Goal: Task Accomplishment & Management: Complete application form

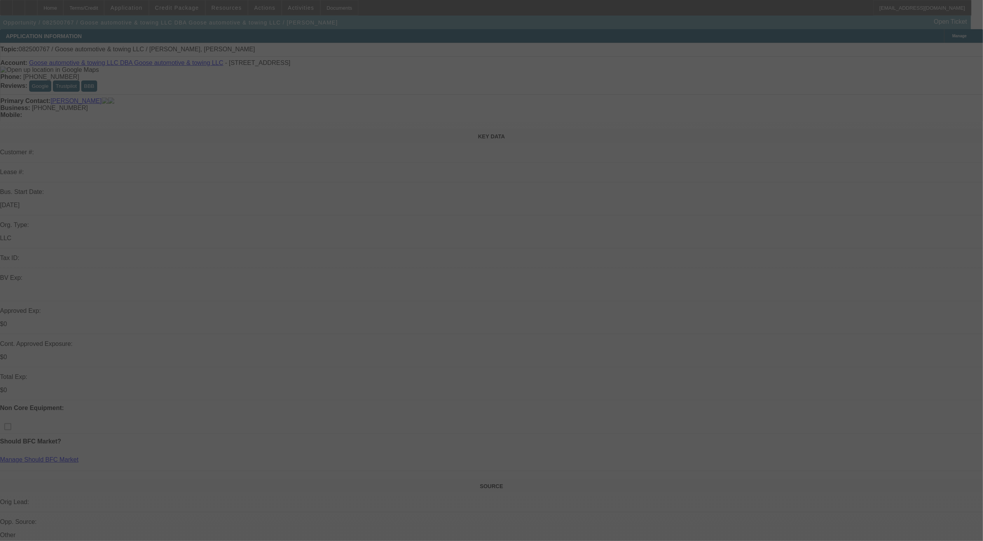
select select "0"
select select "2"
select select "0.1"
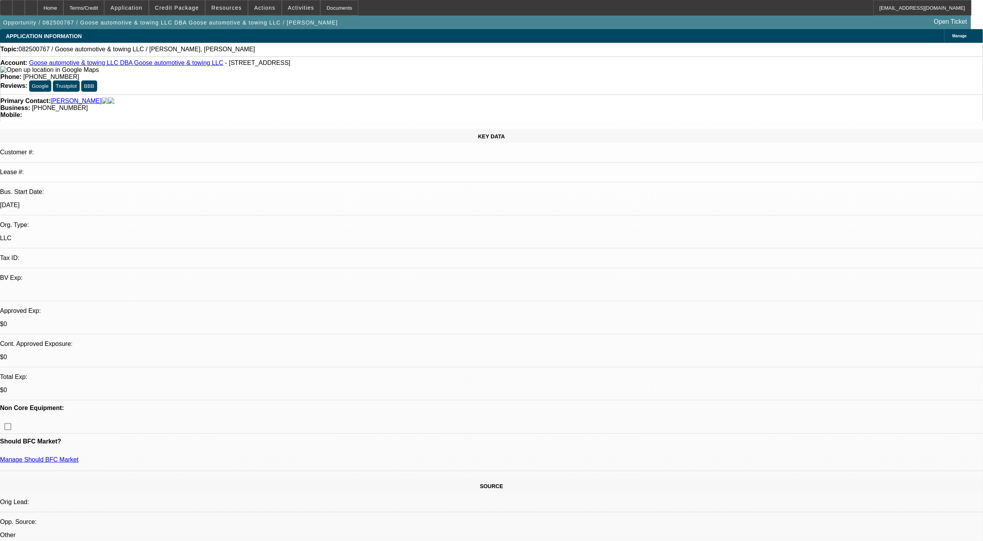
select select "1"
select select "2"
select select "4"
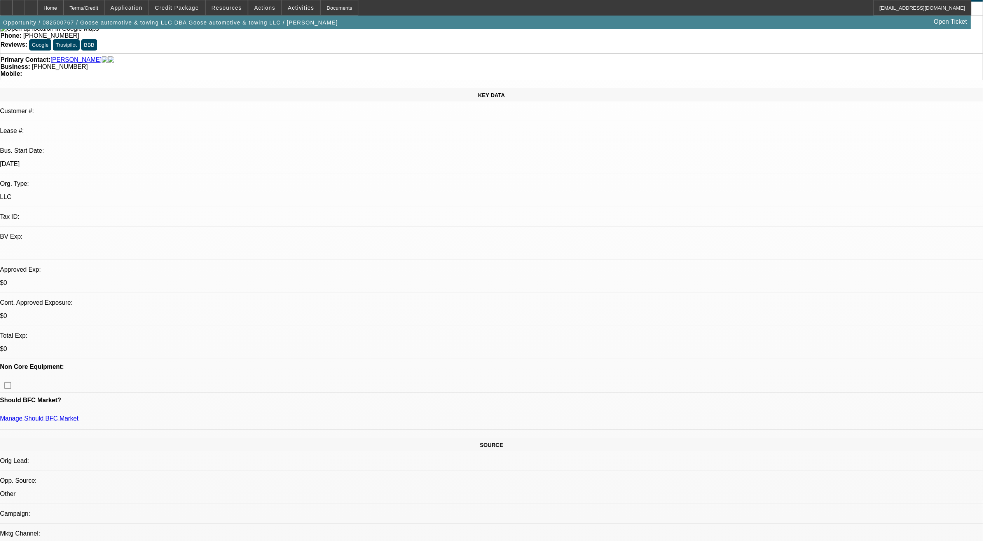
scroll to position [103, 0]
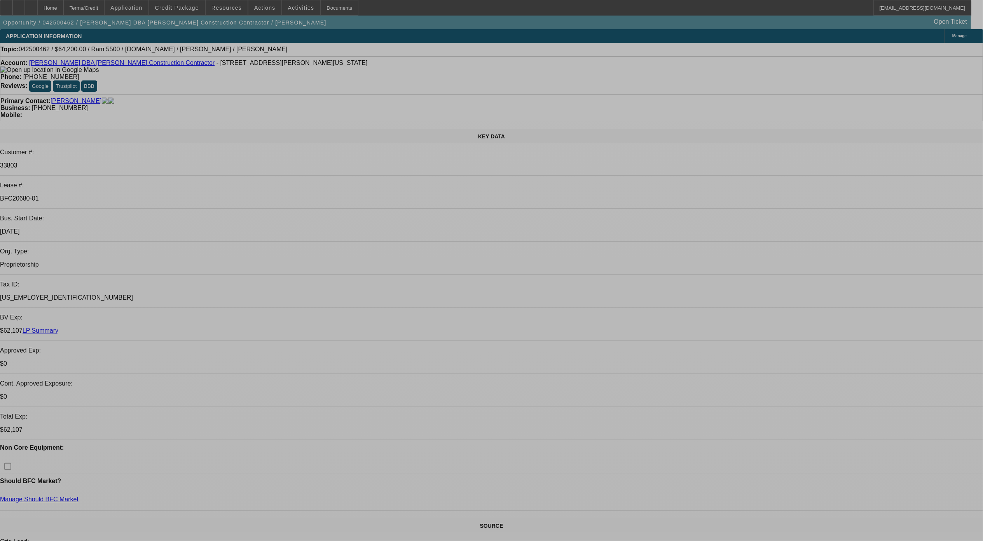
select select "0"
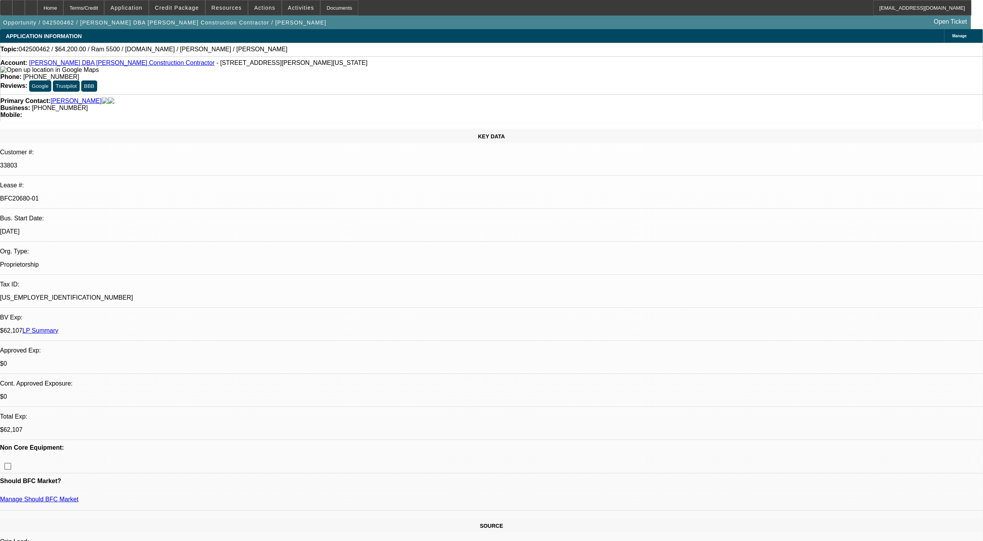
select select "2"
select select "0.1"
select select "0"
select select "2"
select select "0.1"
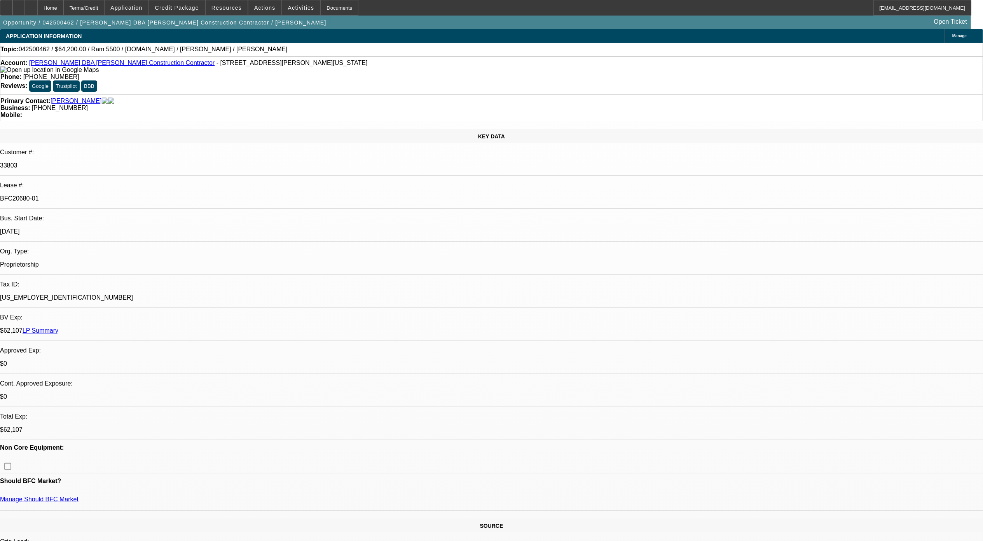
select select "0"
select select "2"
select select "0.1"
select select "0"
select select "2"
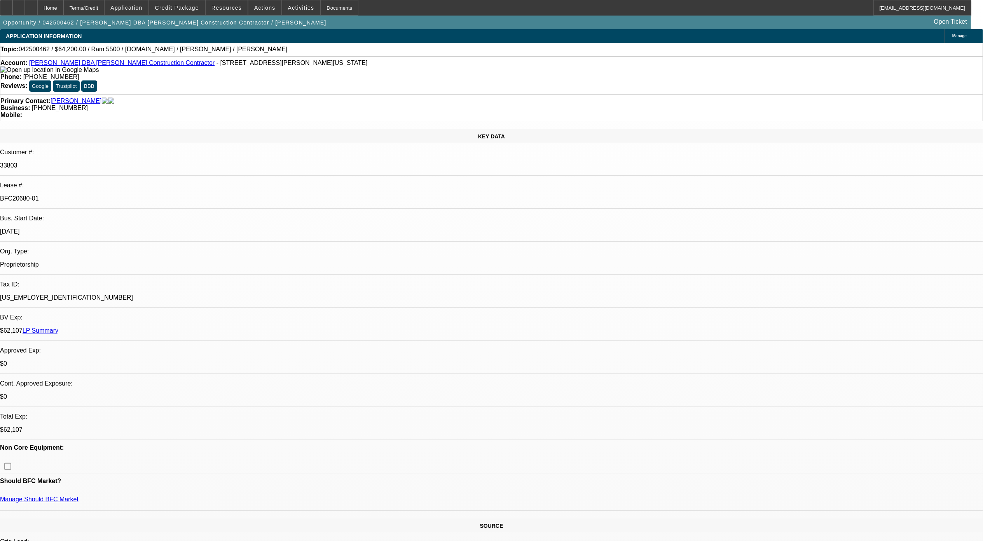
select select "0.1"
select select "1"
select select "2"
select select "4"
select select "1"
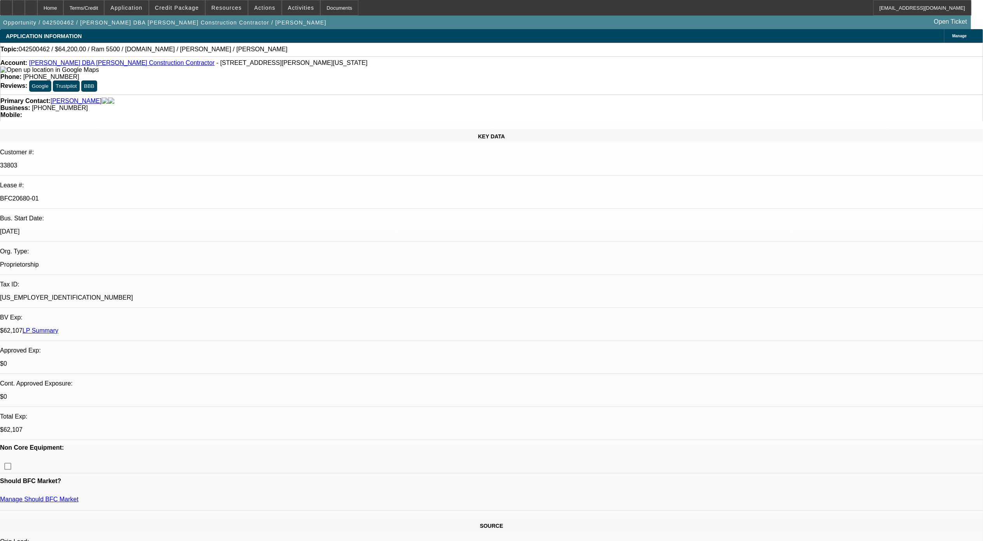
select select "2"
select select "4"
select select "1"
select select "2"
select select "4"
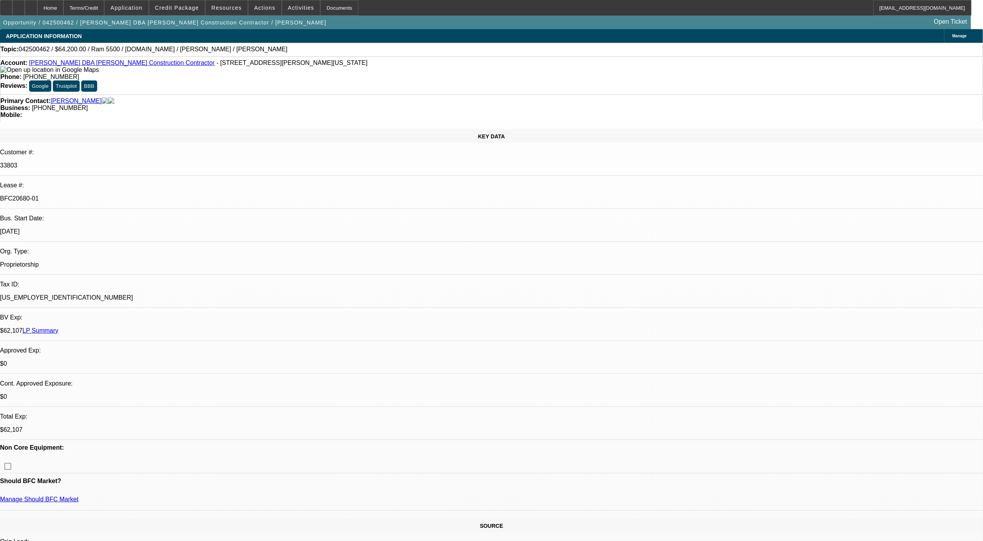
select select "1"
select select "2"
select select "4"
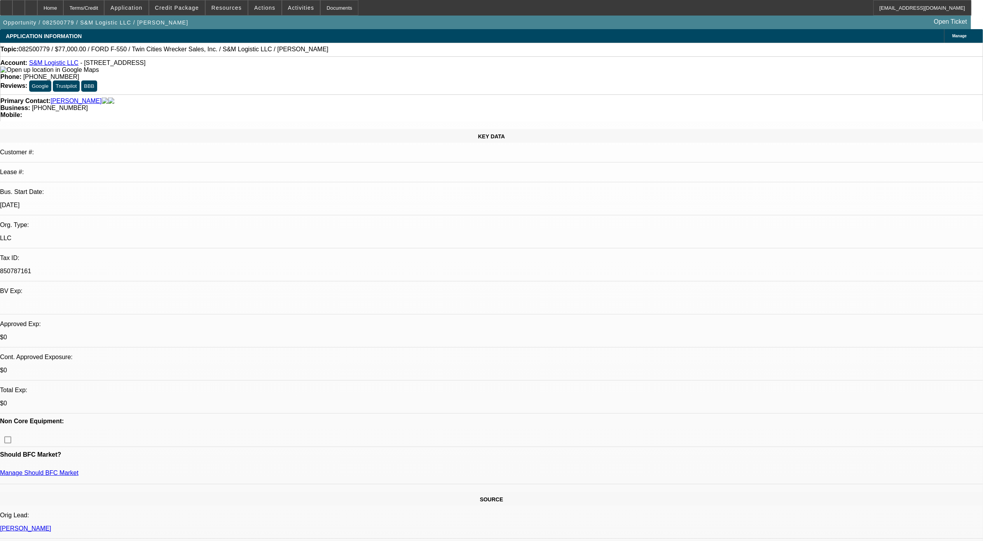
select select "0"
select select "0.2"
select select "2"
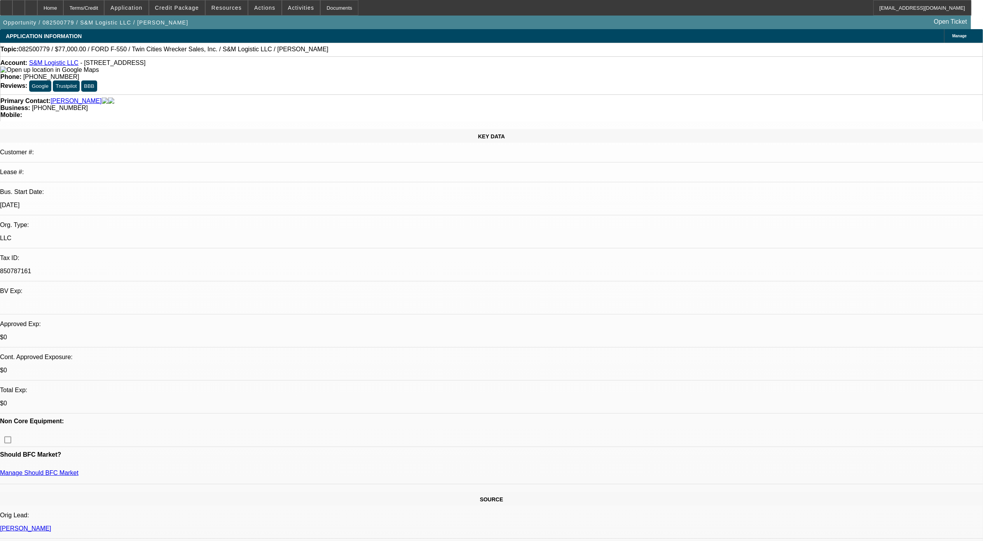
select select "0"
select select "0.15"
select select "2"
select select "0"
select select "0.15"
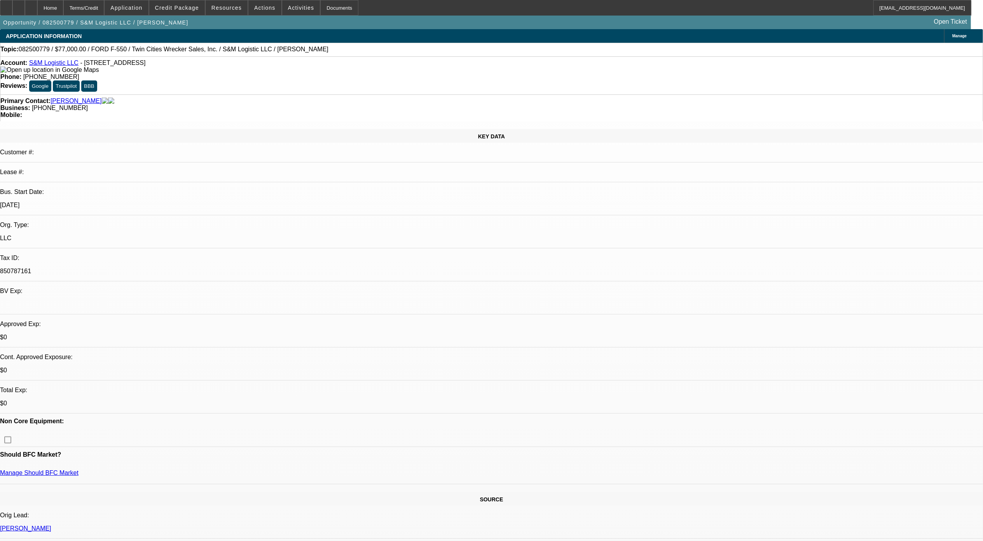
select select "0"
select select "0.1"
select select "1"
select select "6"
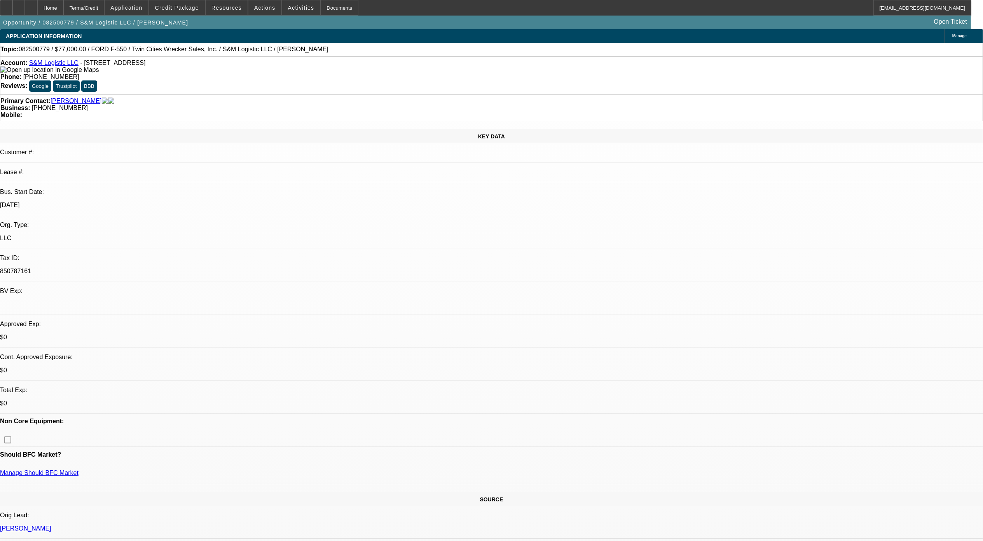
select select "1"
select select "2"
select select "6"
select select "1"
select select "2"
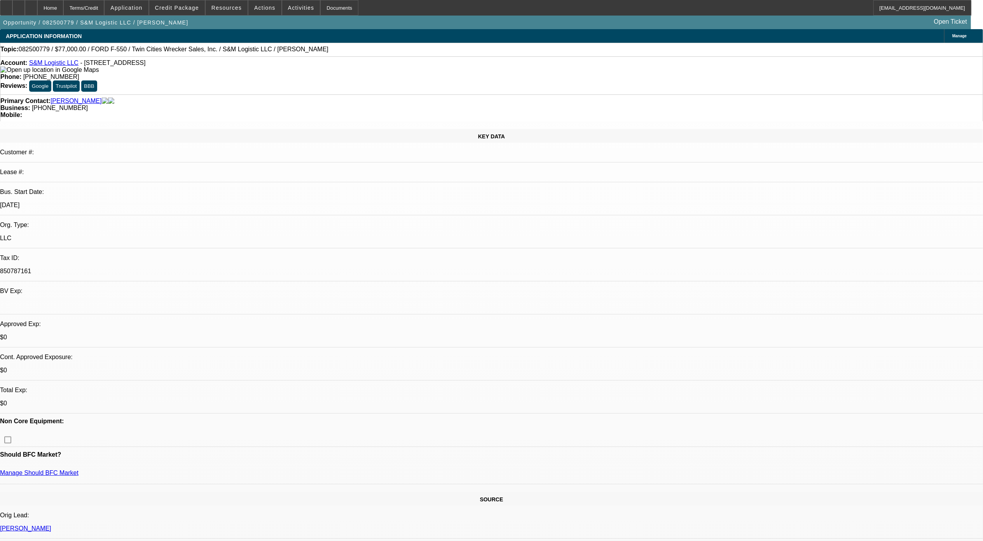
select select "6"
select select "1"
select select "4"
